Goal: Find specific page/section: Find specific page/section

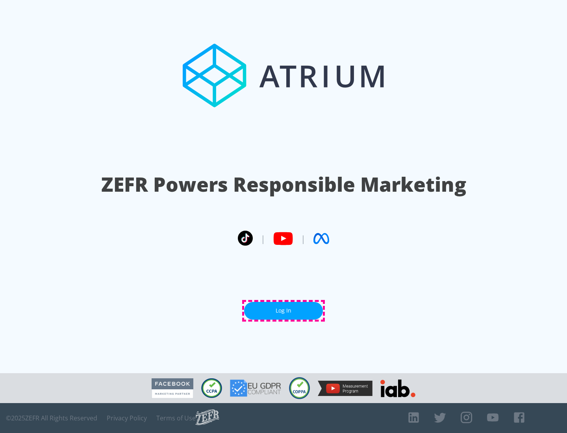
click at [283, 311] on link "Log In" at bounding box center [283, 311] width 79 height 18
